Goal: Information Seeking & Learning: Learn about a topic

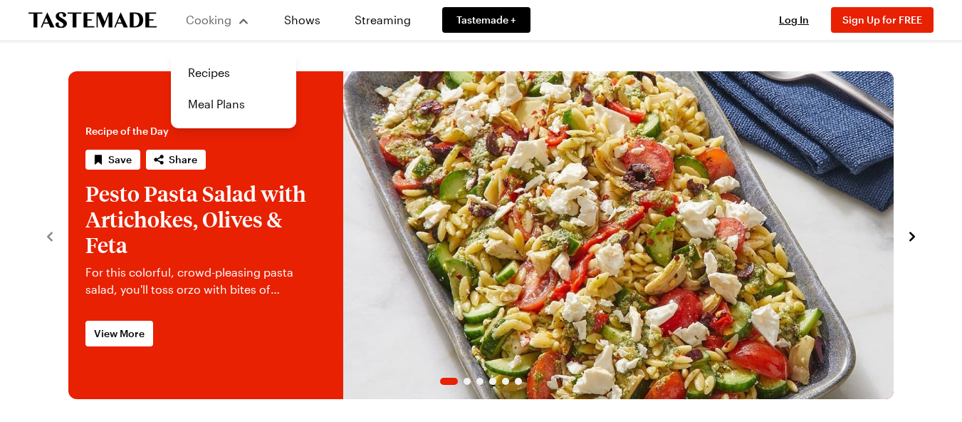
click at [236, 24] on div "Cooking" at bounding box center [217, 19] width 65 height 17
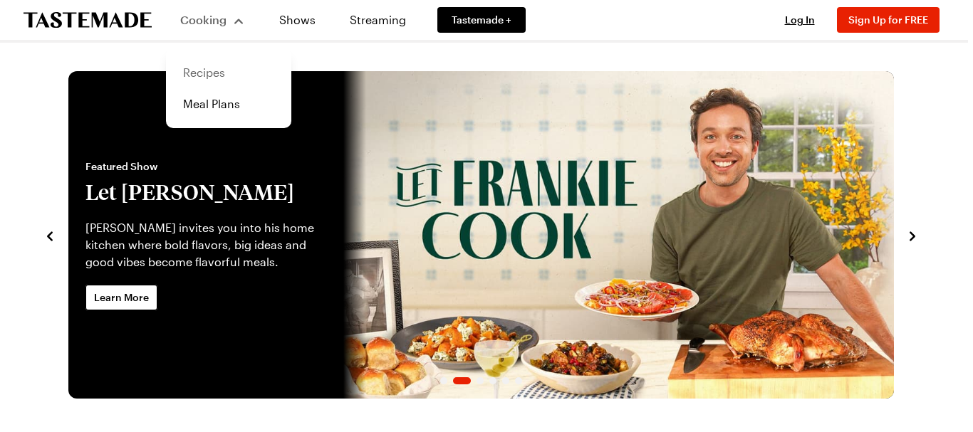
click at [200, 73] on link "Recipes" at bounding box center [228, 72] width 108 height 31
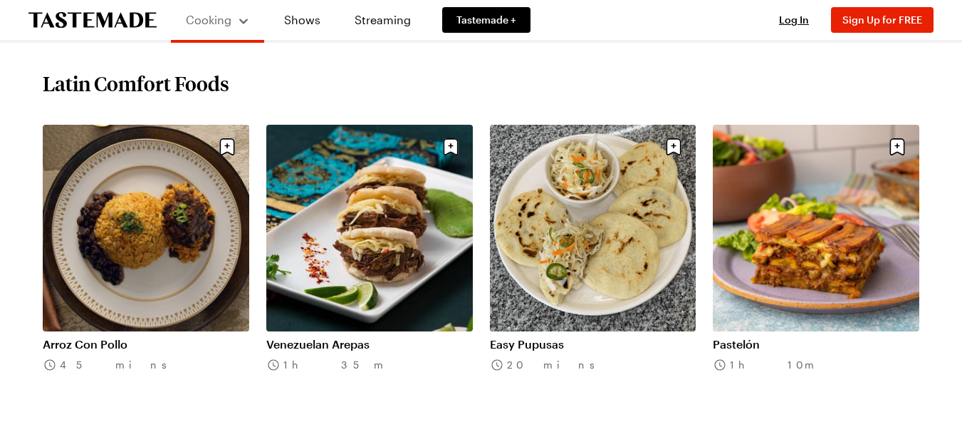
scroll to position [627, 0]
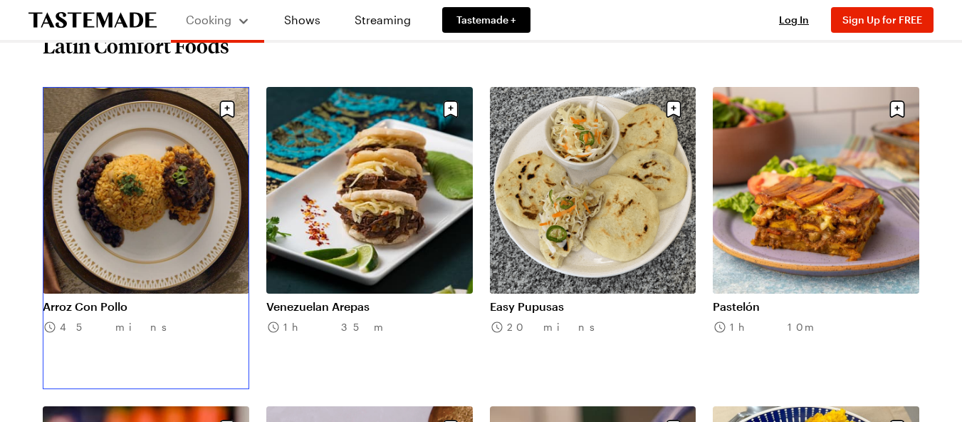
click at [156, 299] on link "Arroz Con Pollo" at bounding box center [146, 306] width 207 height 14
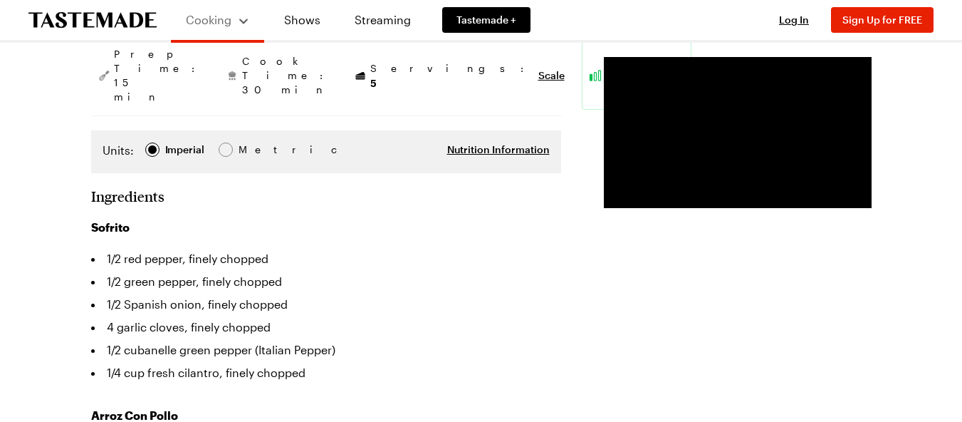
scroll to position [285, 0]
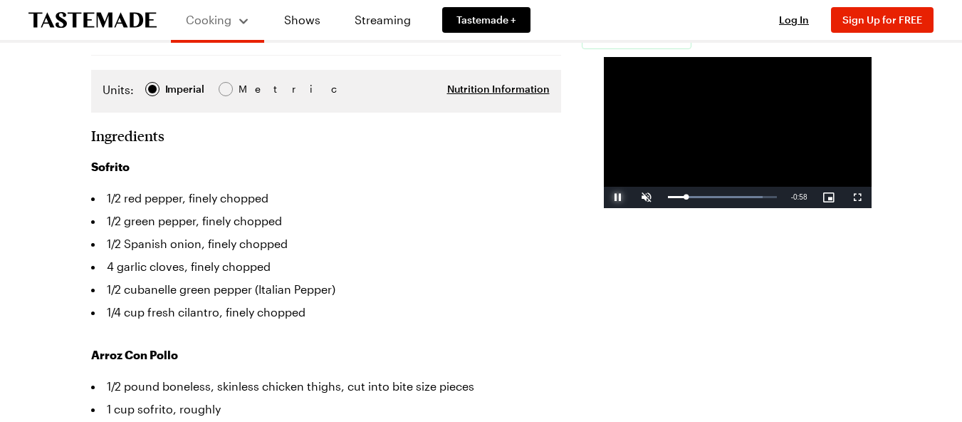
click at [604, 197] on span "Video Player" at bounding box center [618, 197] width 28 height 0
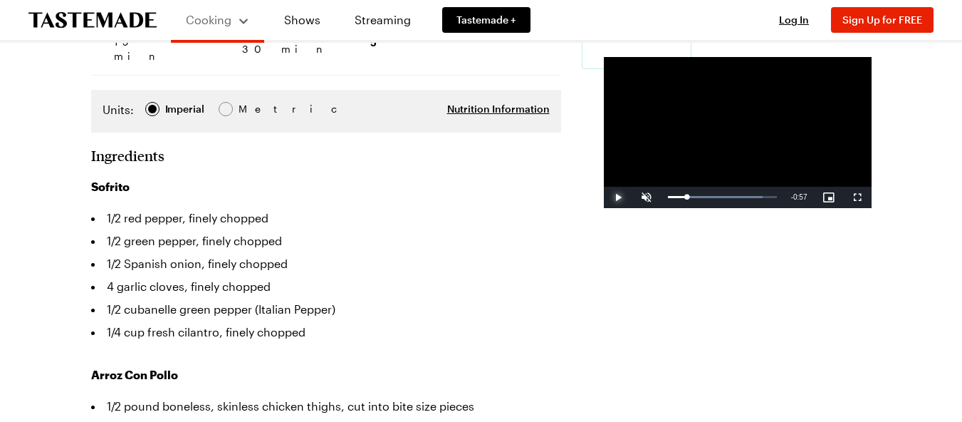
scroll to position [256, 0]
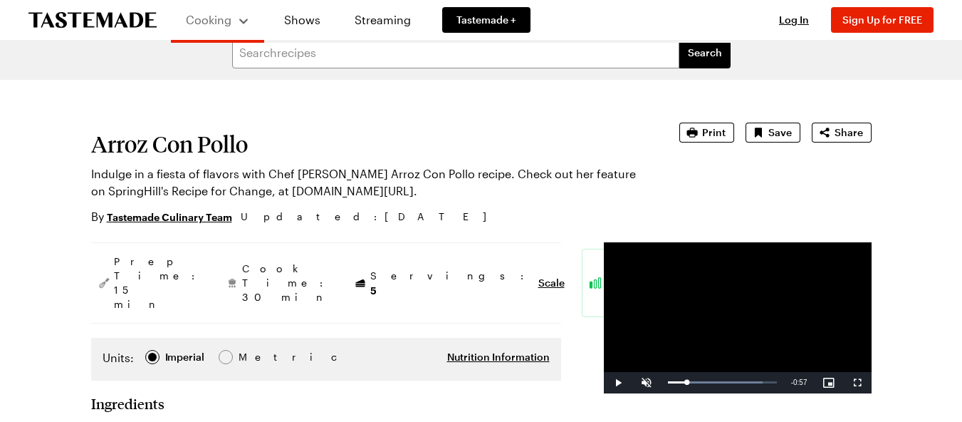
scroll to position [0, 0]
